Goal: Transaction & Acquisition: Book appointment/travel/reservation

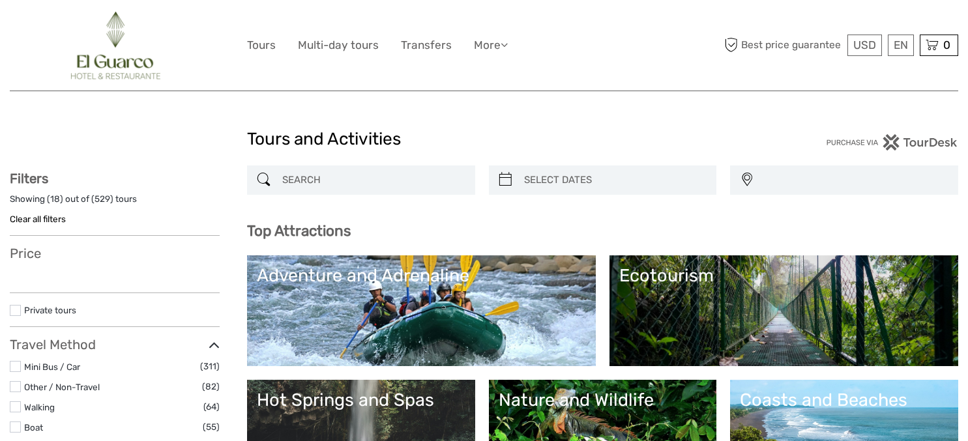
select select
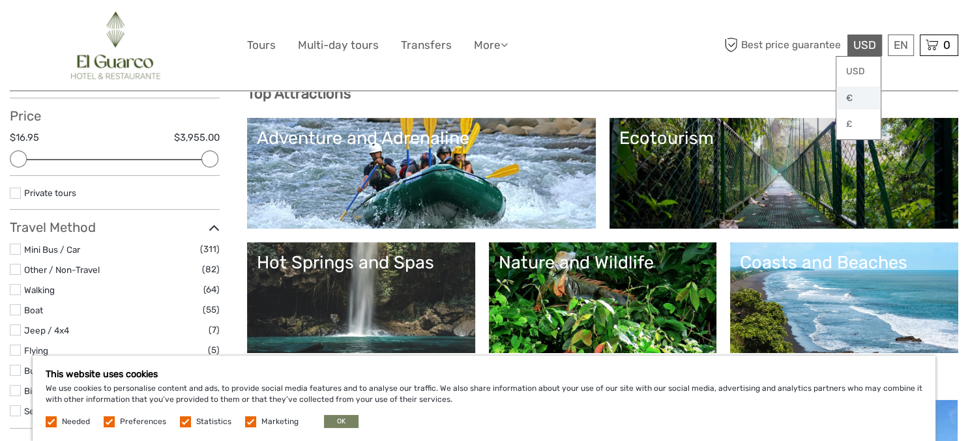
click at [850, 96] on link "€" at bounding box center [858, 98] width 44 height 23
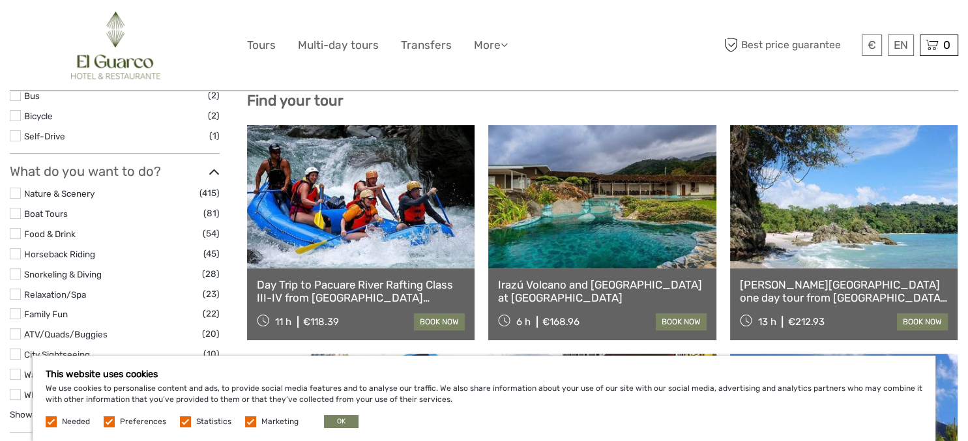
scroll to position [138, 0]
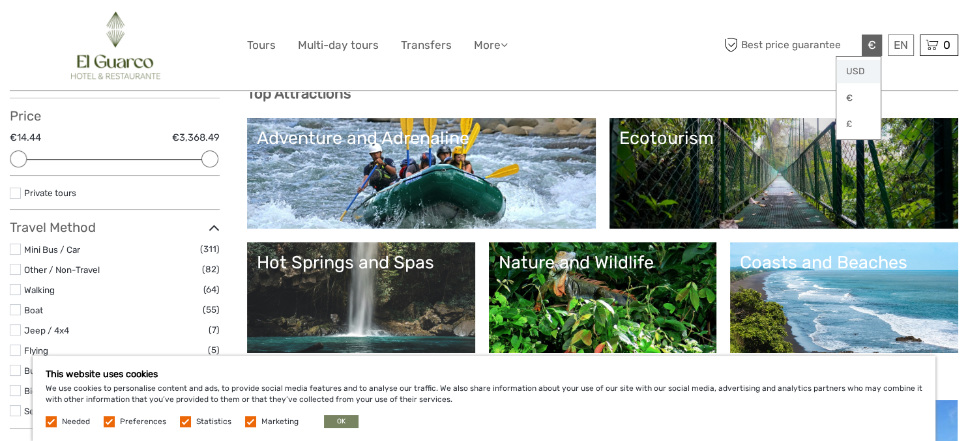
click at [854, 68] on link "USD" at bounding box center [858, 71] width 44 height 23
click at [900, 46] on div "EN English Español Deutsch" at bounding box center [901, 46] width 26 height 22
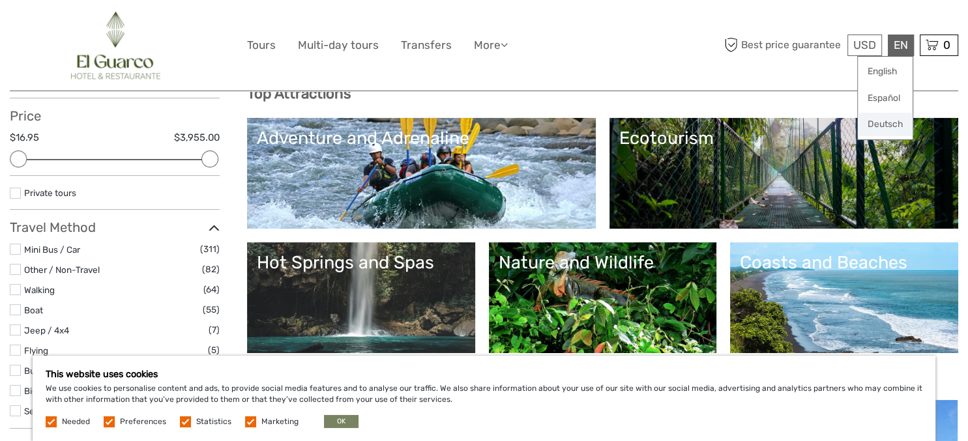
click at [896, 121] on link "Deutsch" at bounding box center [885, 124] width 55 height 23
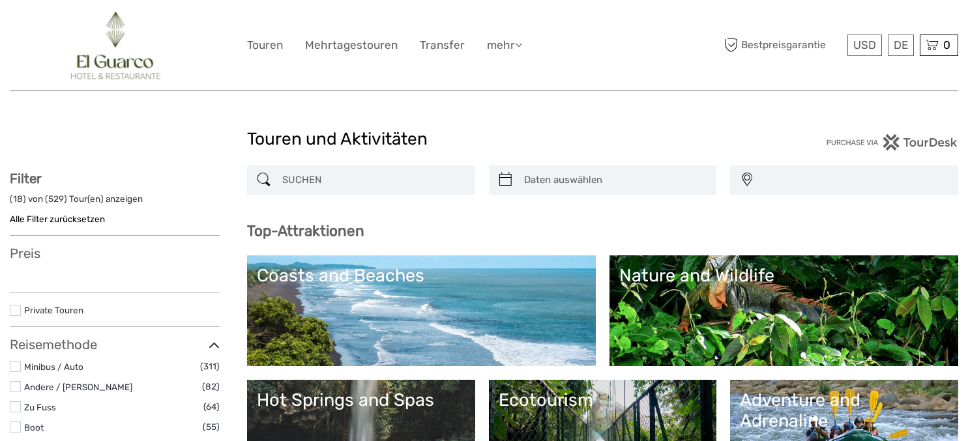
select select
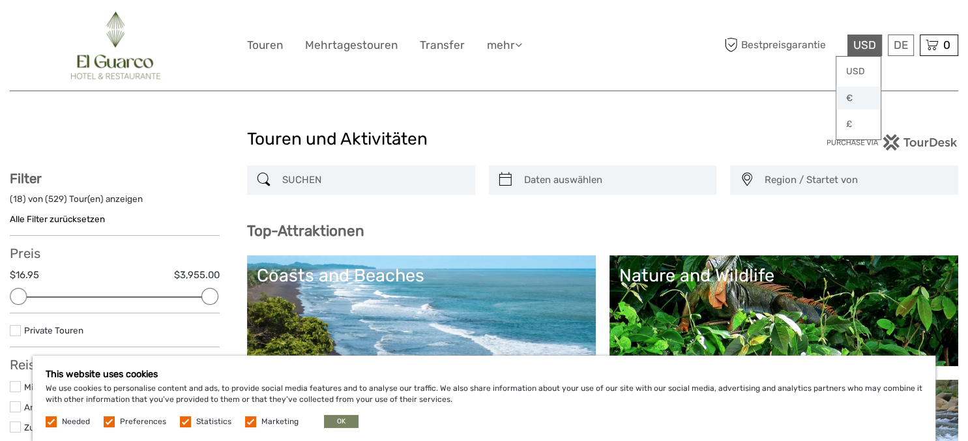
click at [851, 100] on link "€" at bounding box center [858, 98] width 44 height 23
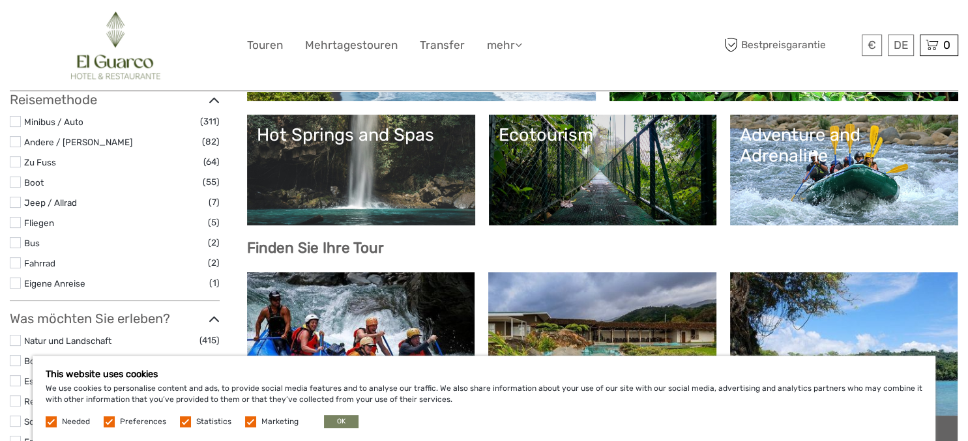
scroll to position [275, 0]
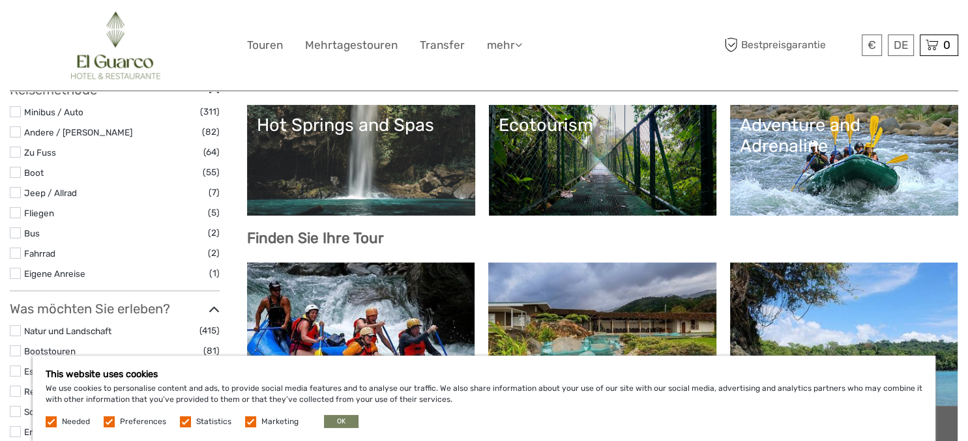
click at [15, 192] on label at bounding box center [15, 192] width 11 height 11
click at [0, 0] on input "checkbox" at bounding box center [0, 0] width 0 height 0
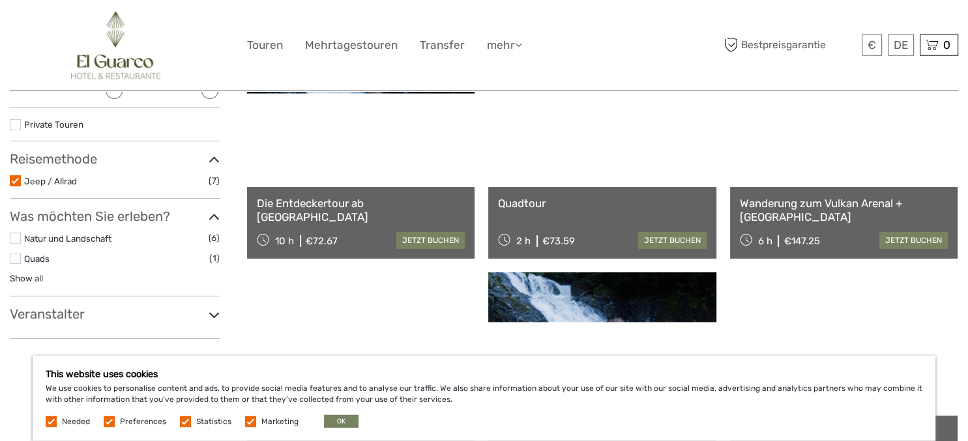
scroll to position [206, 0]
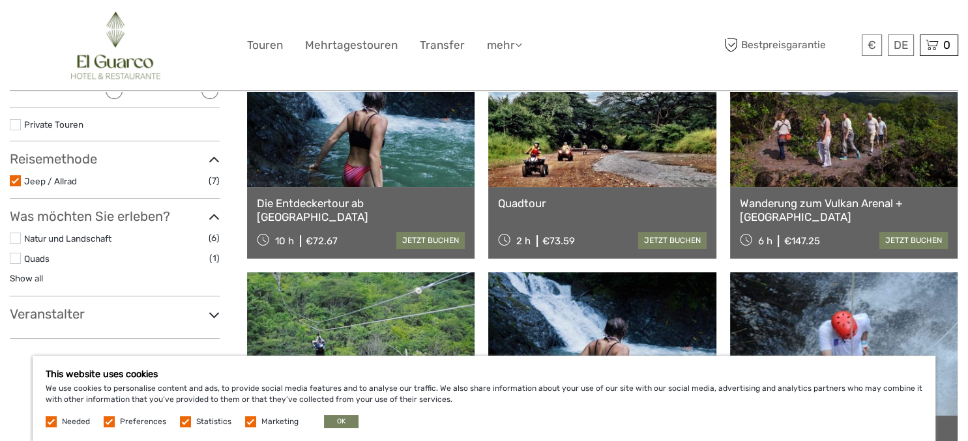
click at [210, 155] on icon at bounding box center [214, 160] width 11 height 18
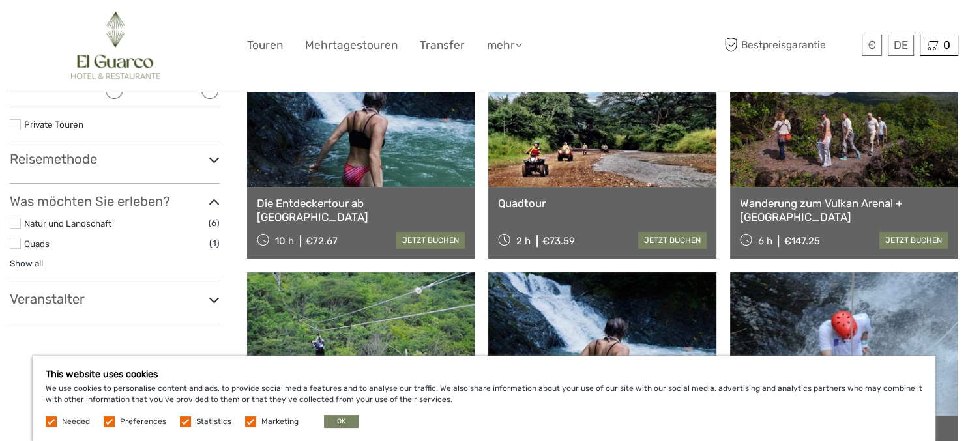
click at [210, 155] on icon at bounding box center [214, 160] width 11 height 18
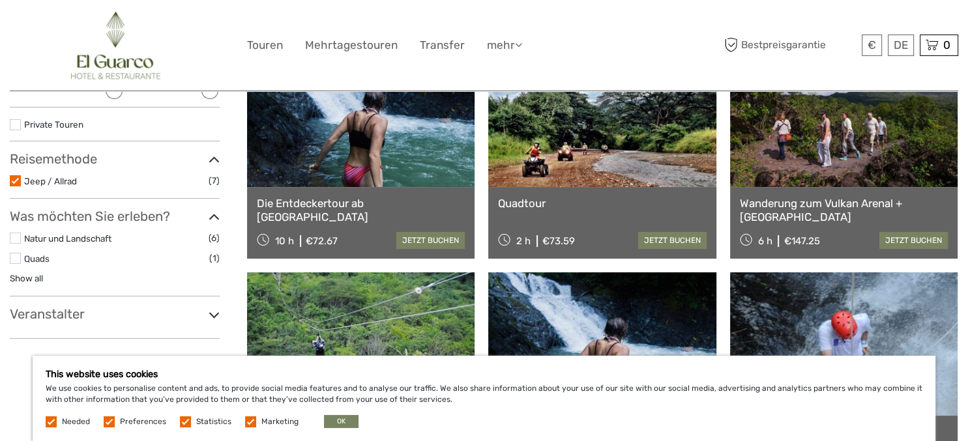
click at [14, 182] on label at bounding box center [15, 180] width 11 height 11
click at [0, 0] on input "checkbox" at bounding box center [0, 0] width 0 height 0
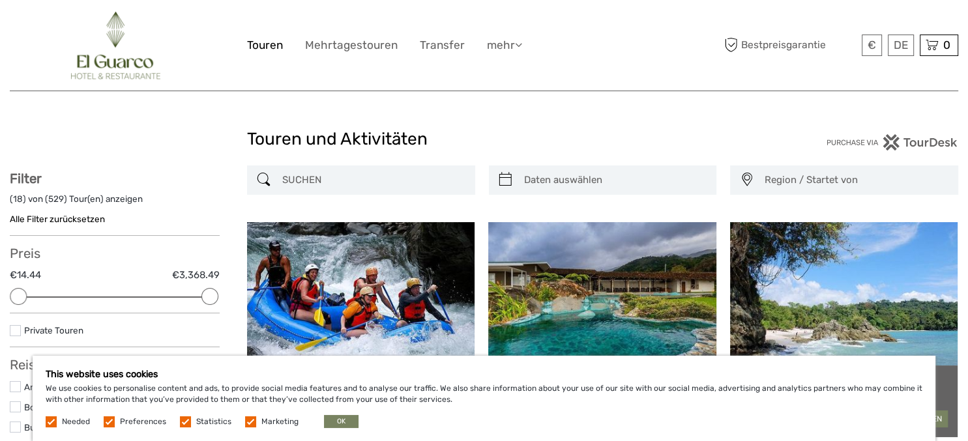
click at [254, 44] on link "Touren" at bounding box center [265, 45] width 36 height 19
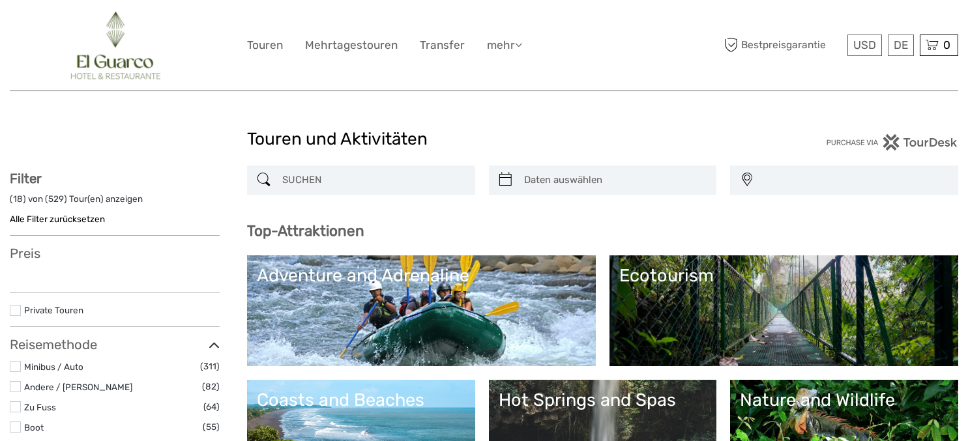
select select
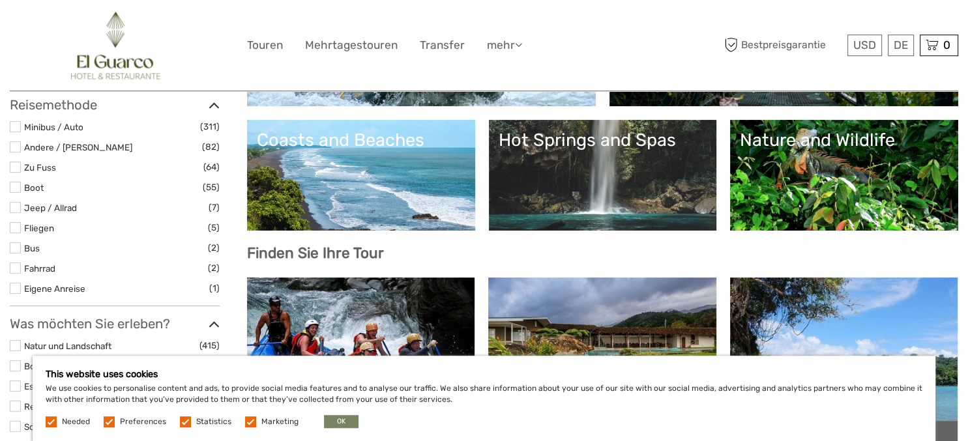
scroll to position [275, 0]
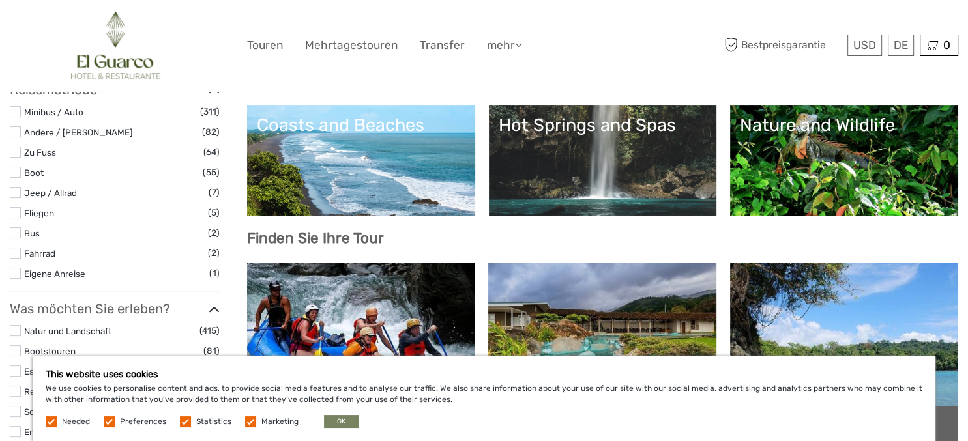
click at [16, 110] on label at bounding box center [15, 111] width 11 height 11
click at [0, 0] on input "checkbox" at bounding box center [0, 0] width 0 height 0
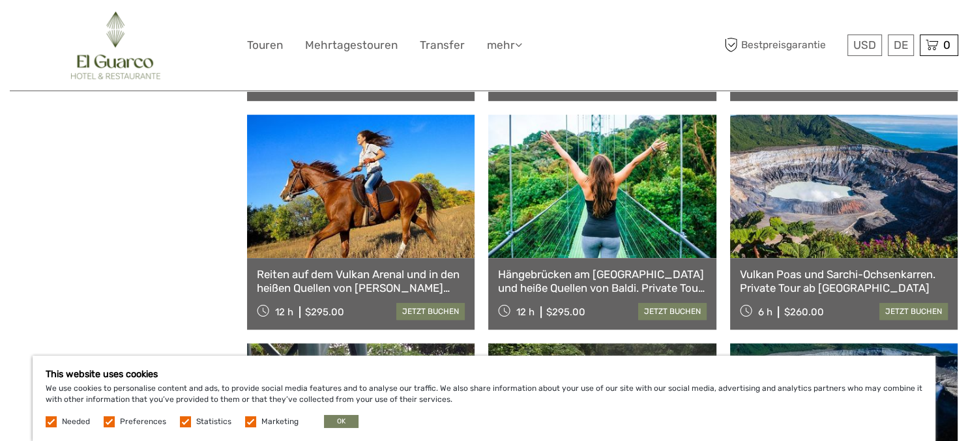
scroll to position [831, 0]
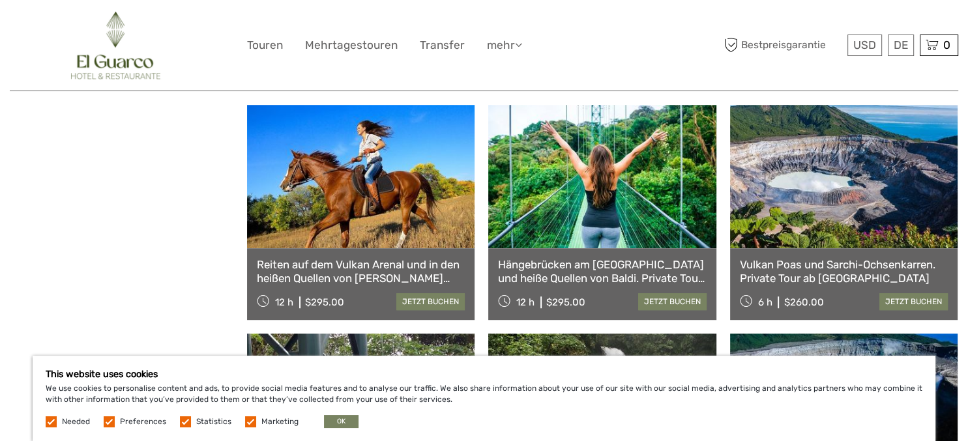
click at [624, 198] on link at bounding box center [601, 176] width 227 height 143
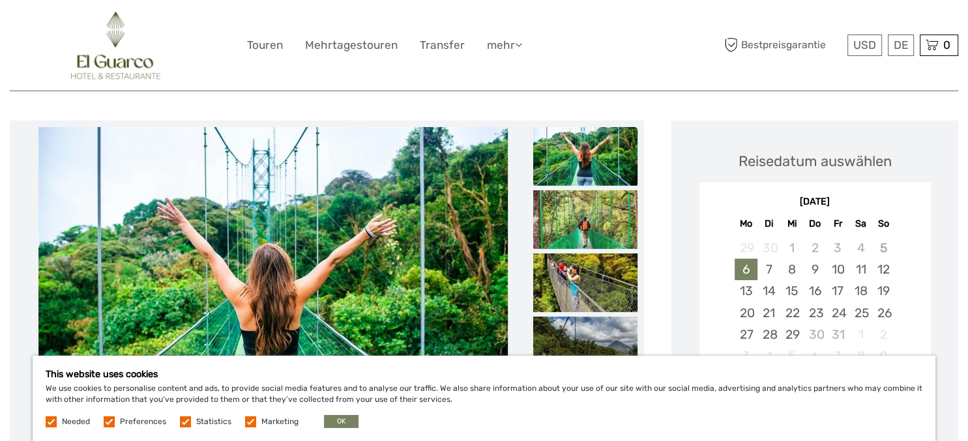
scroll to position [138, 0]
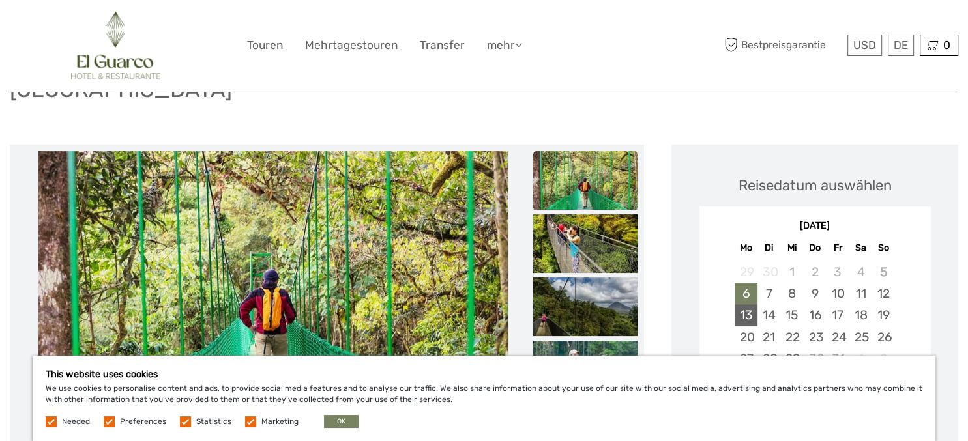
click at [744, 304] on div "13" at bounding box center [746, 315] width 23 height 22
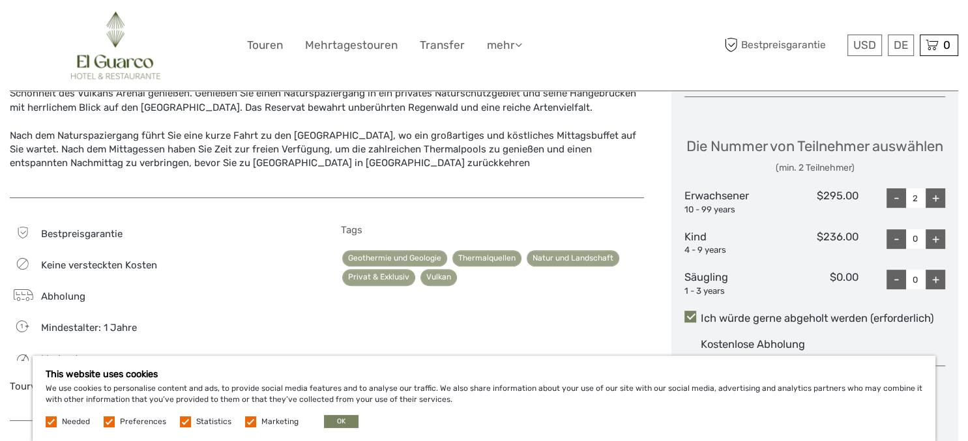
scroll to position [550, 0]
